Goal: Task Accomplishment & Management: Use online tool/utility

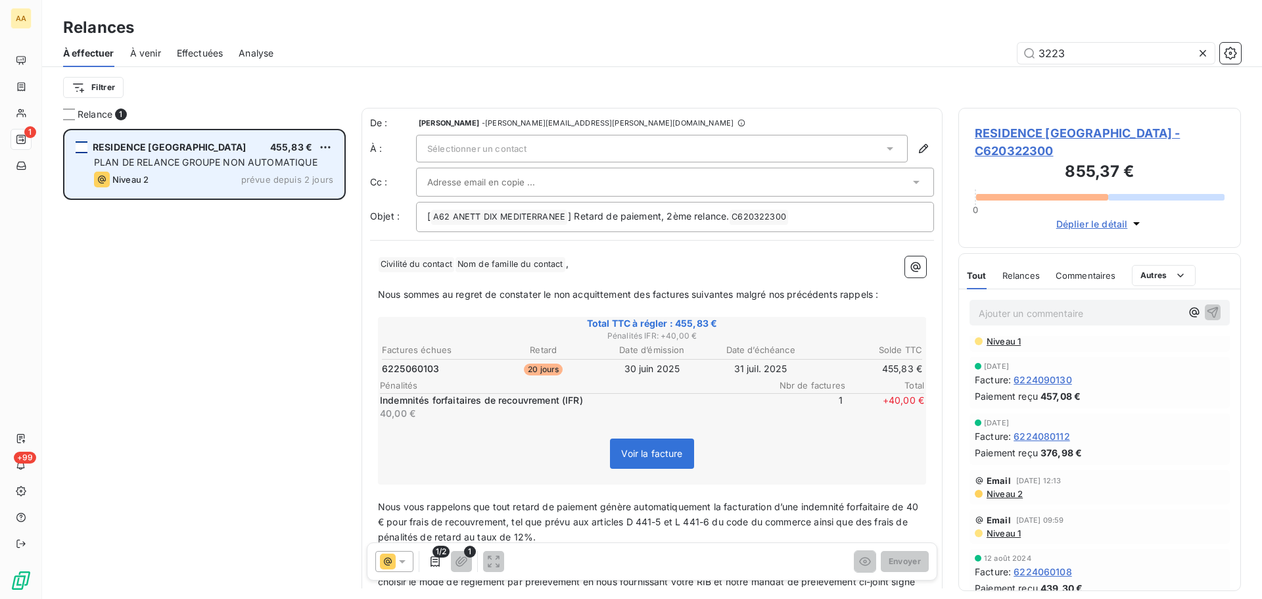
click at [83, 150] on div "grid" at bounding box center [82, 147] width 12 height 12
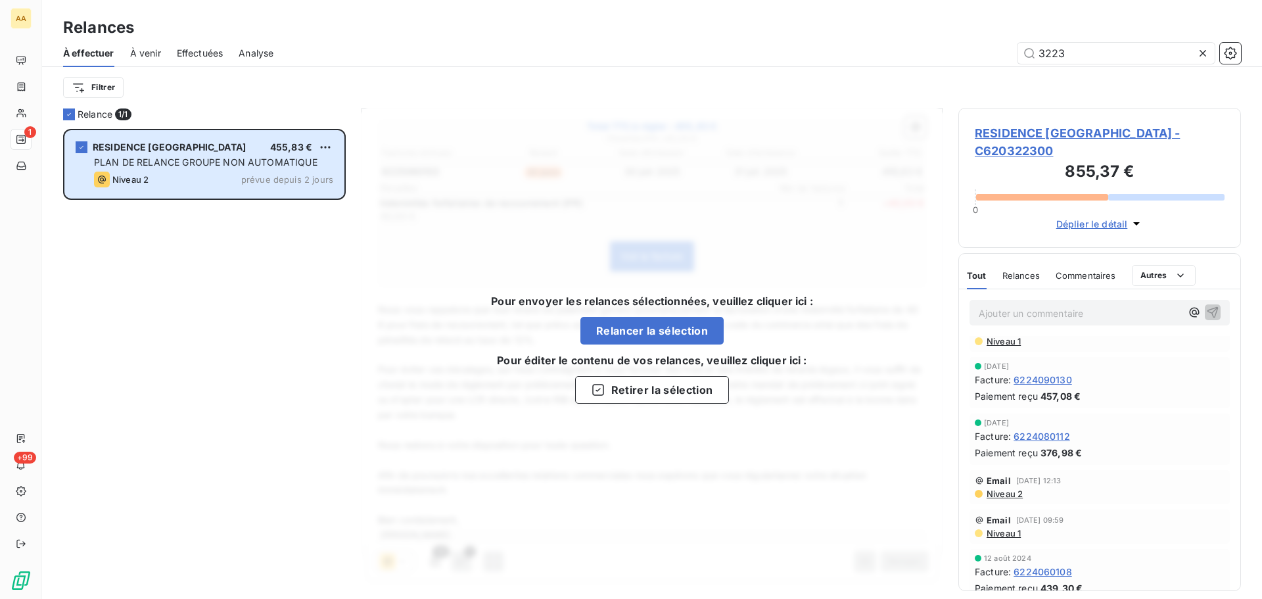
scroll to position [1, 0]
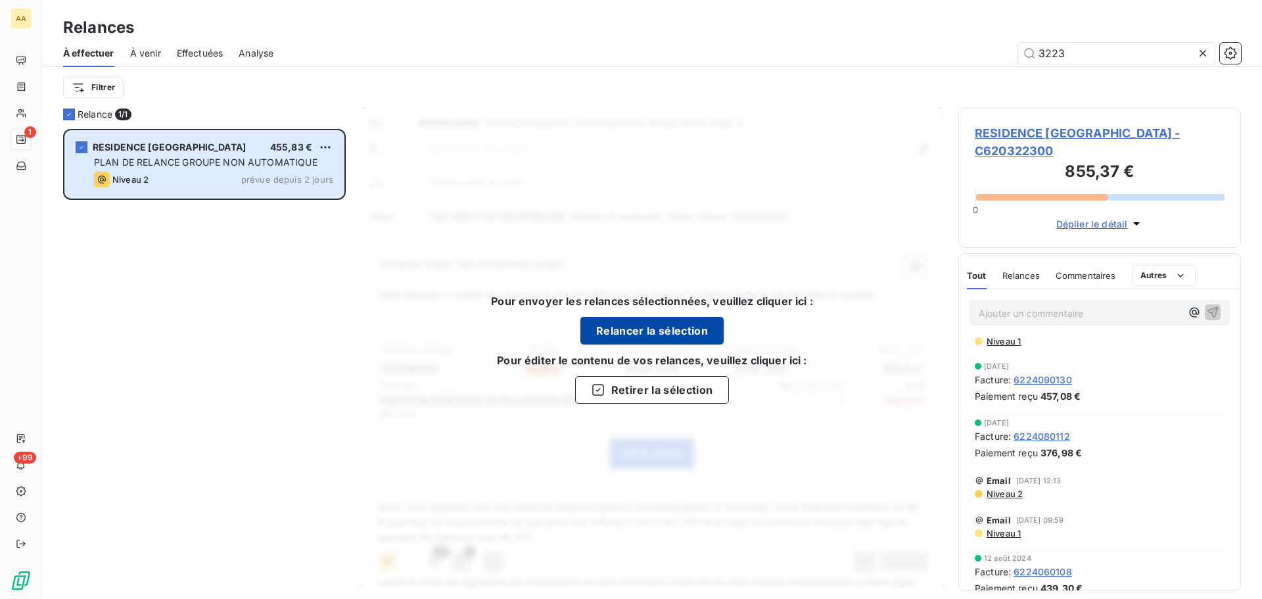
click at [659, 327] on button "Relancer la sélection" at bounding box center [651, 331] width 143 height 28
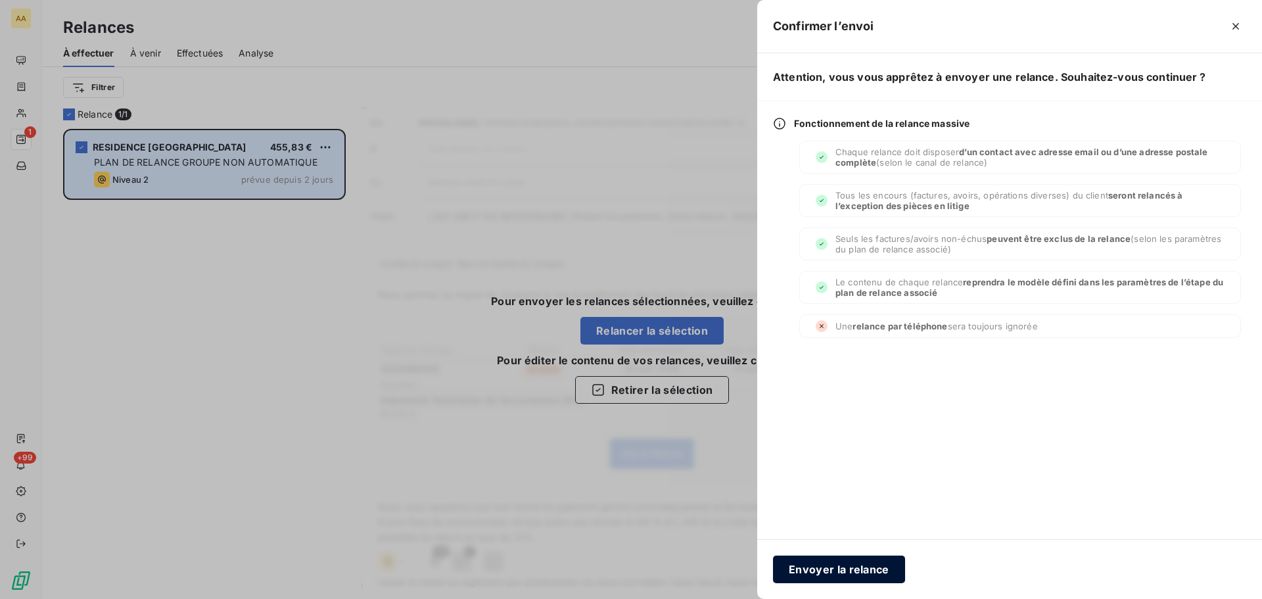
click at [829, 562] on button "Envoyer la relance" at bounding box center [839, 569] width 132 height 28
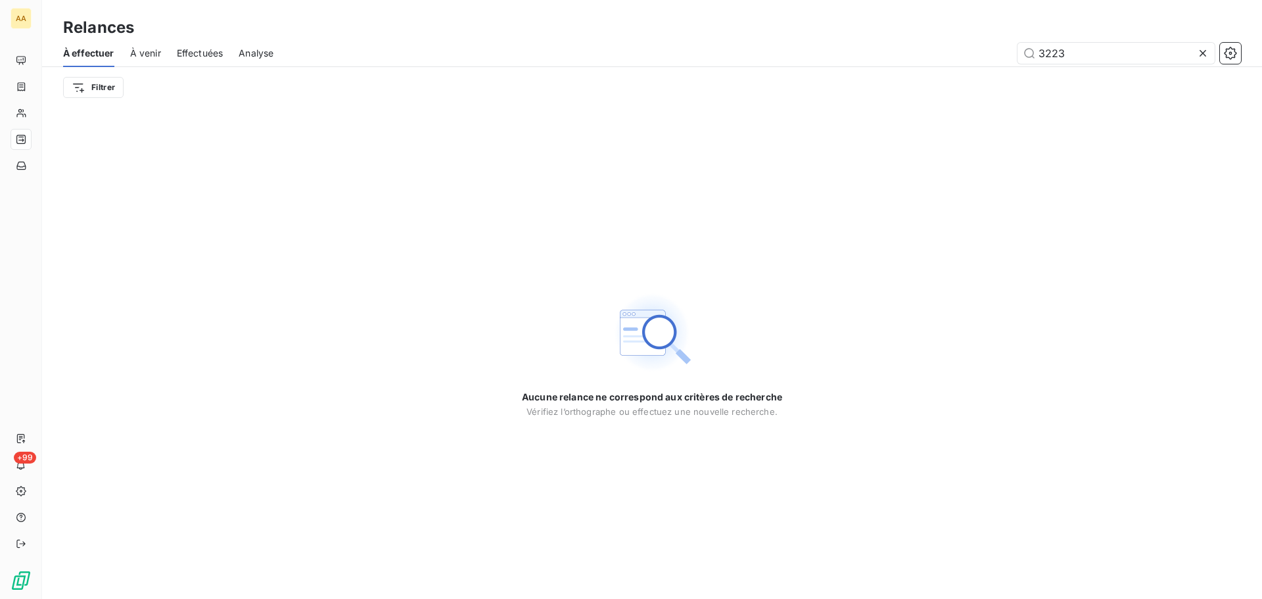
click at [258, 56] on span "Analyse" at bounding box center [256, 53] width 35 height 13
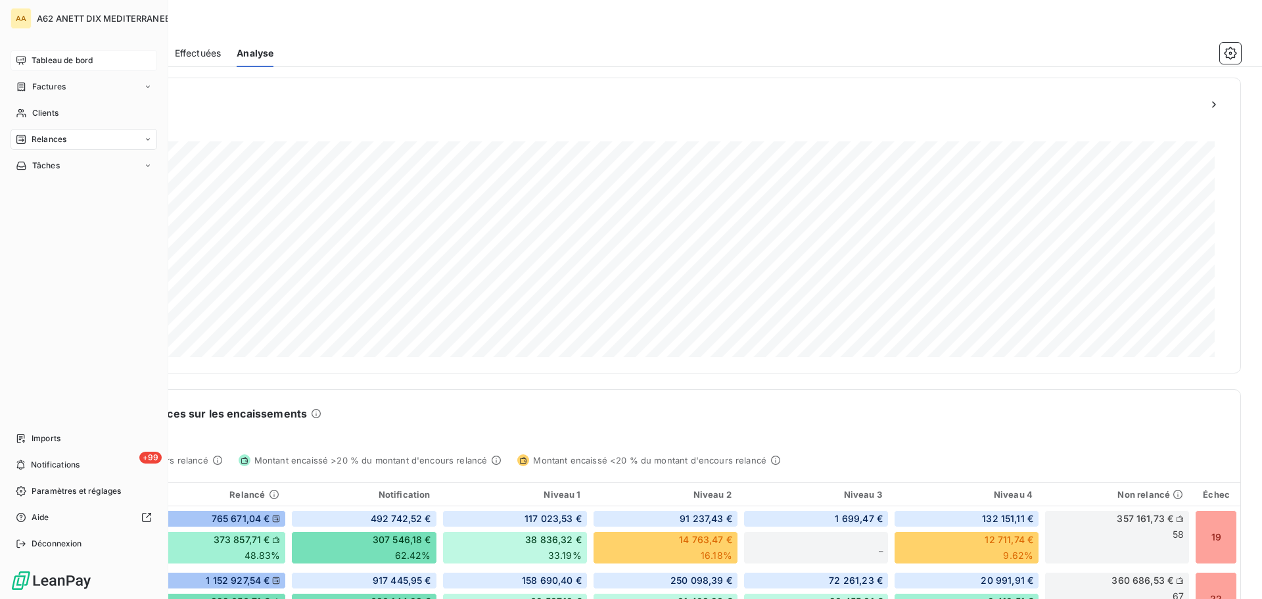
click at [43, 57] on span "Tableau de bord" at bounding box center [62, 61] width 61 height 12
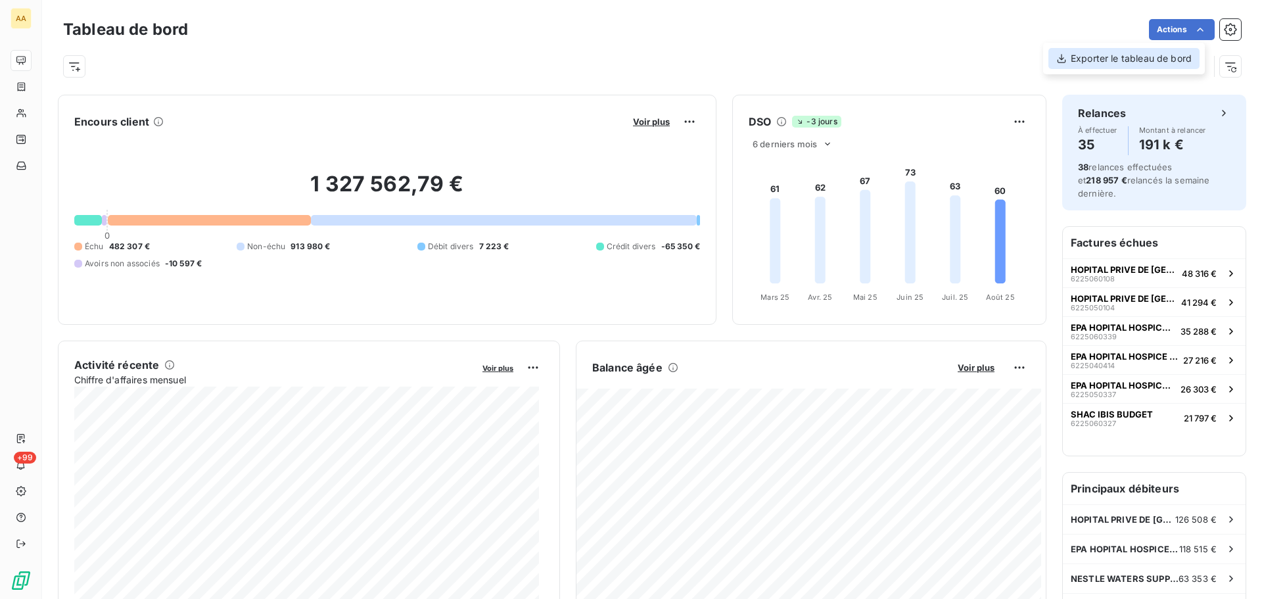
click at [1158, 63] on div "Exporter le tableau de bord" at bounding box center [1123, 58] width 151 height 21
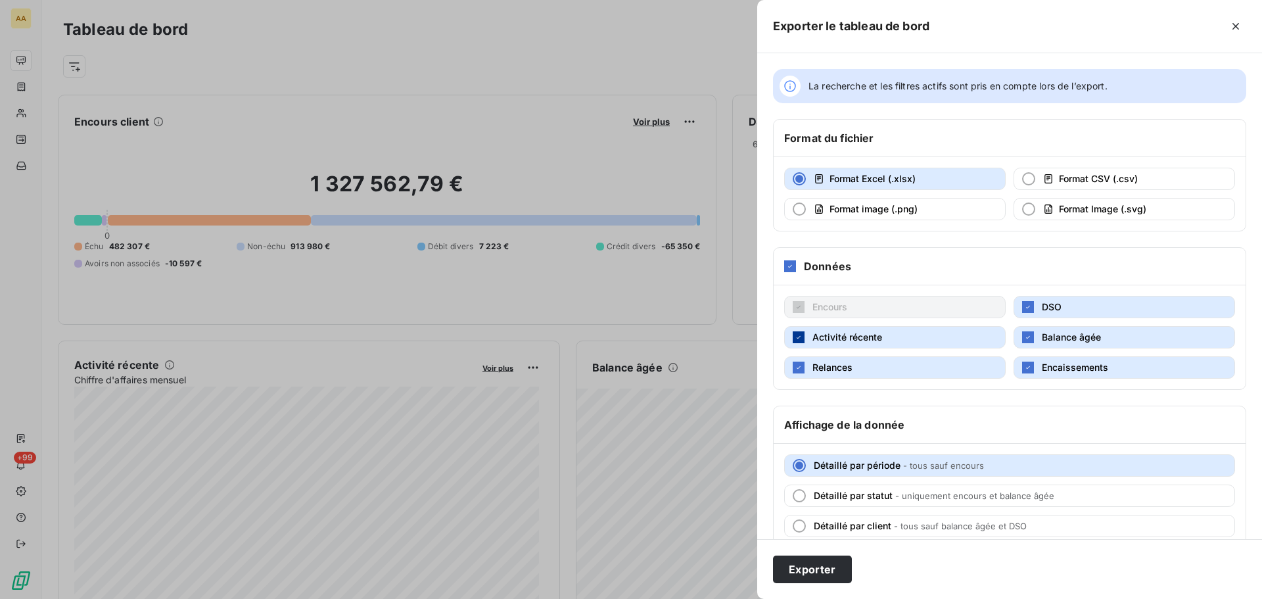
click at [793, 336] on div "button" at bounding box center [798, 337] width 12 height 12
click at [798, 369] on icon "button" at bounding box center [798, 367] width 8 height 8
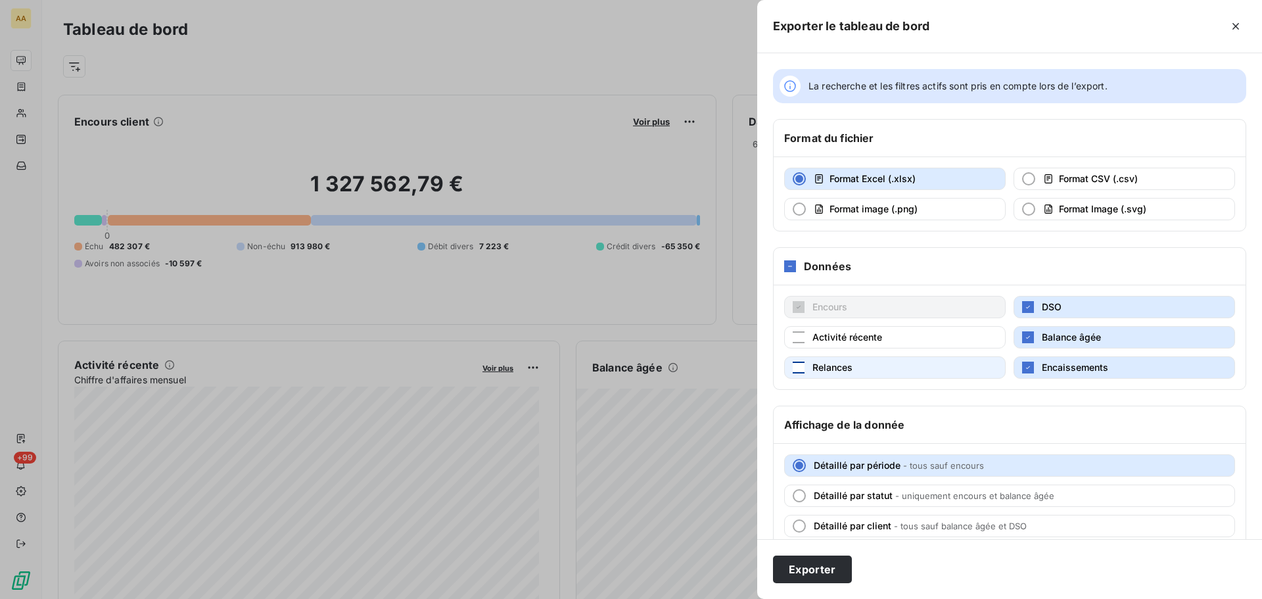
scroll to position [25, 0]
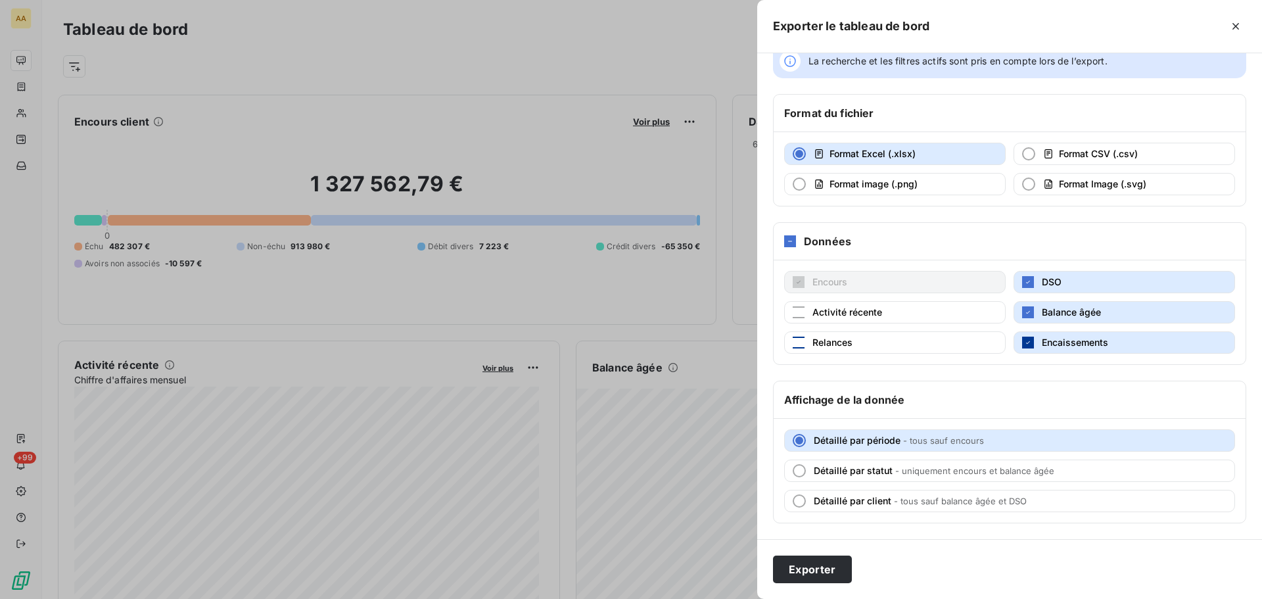
click at [1024, 344] on icon "button" at bounding box center [1028, 342] width 8 height 8
click at [805, 566] on button "Exporter" at bounding box center [812, 569] width 79 height 28
